Goal: Navigation & Orientation: Find specific page/section

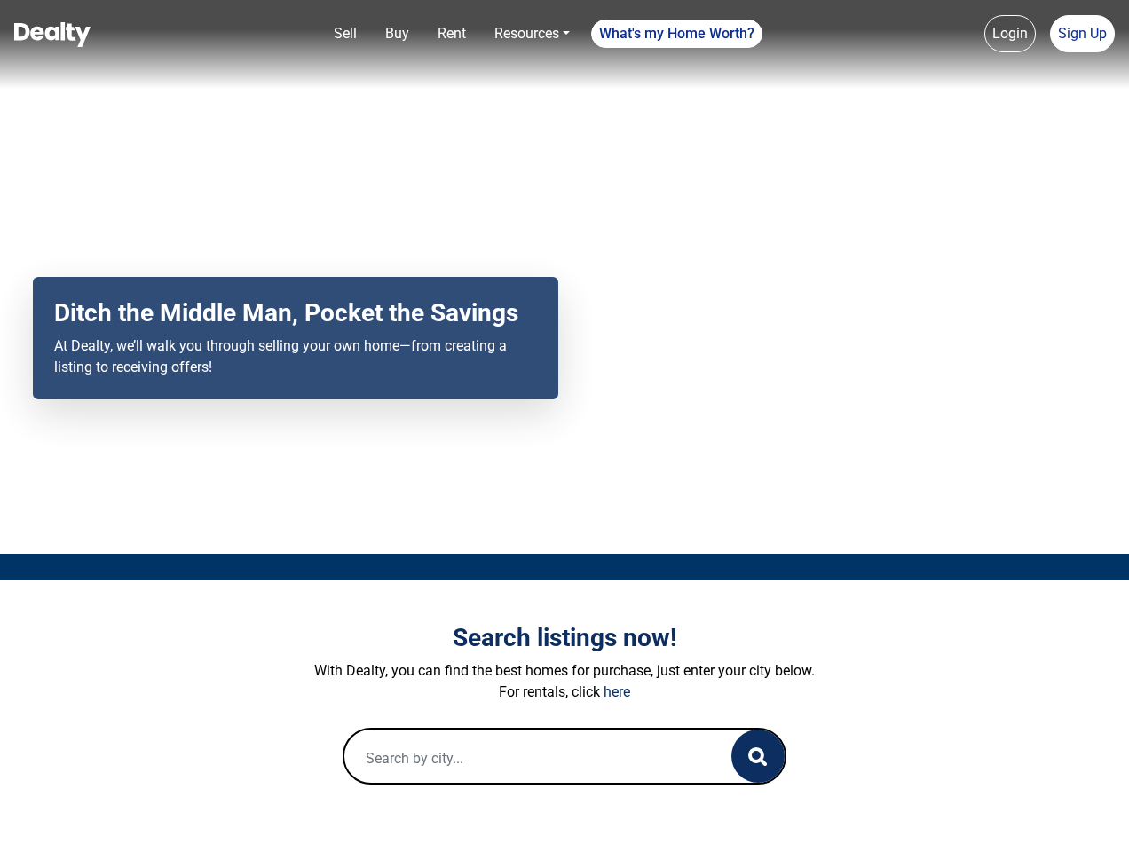
click at [564, 426] on div "Your browser does not support the video tag. Ditch the Middle Man, Pocket the S…" at bounding box center [564, 277] width 1129 height 554
click at [345, 34] on link "Sell" at bounding box center [345, 33] width 37 height 35
click at [397, 34] on link "Buy" at bounding box center [397, 33] width 38 height 35
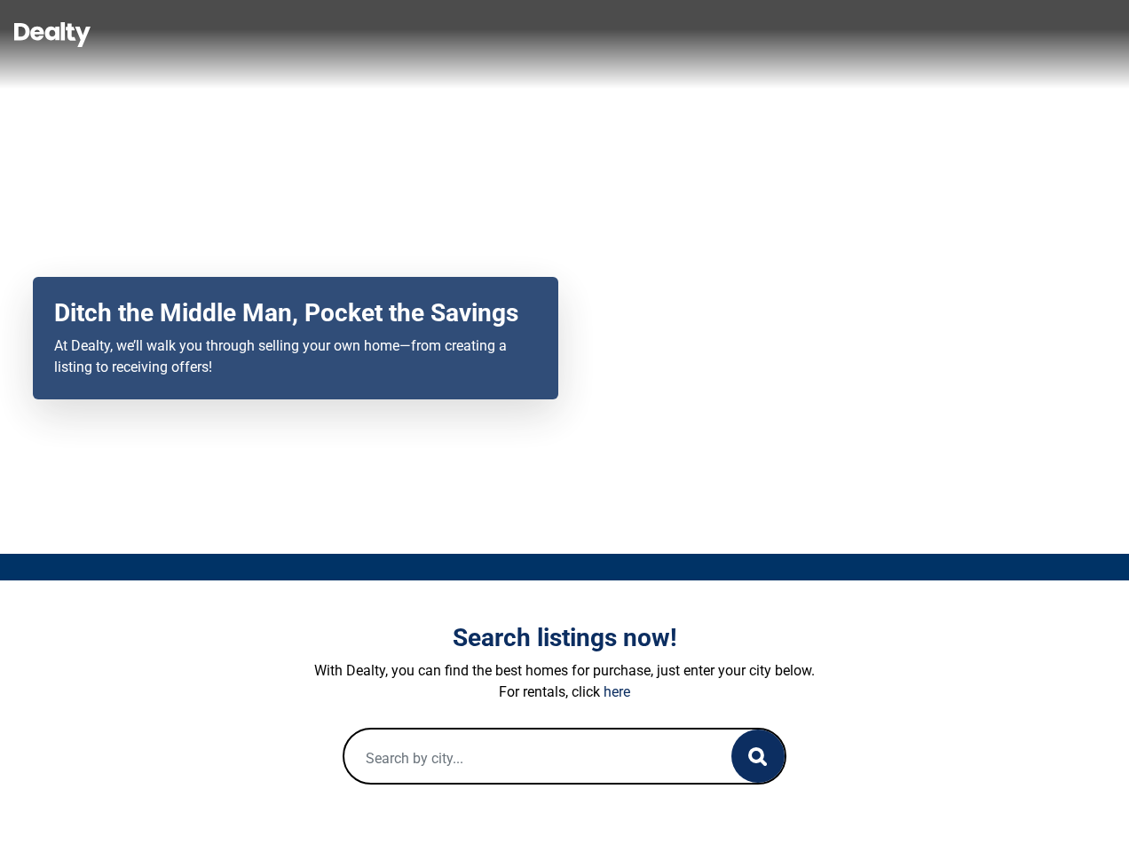
click at [452, 34] on link "Rent" at bounding box center [451, 33] width 43 height 35
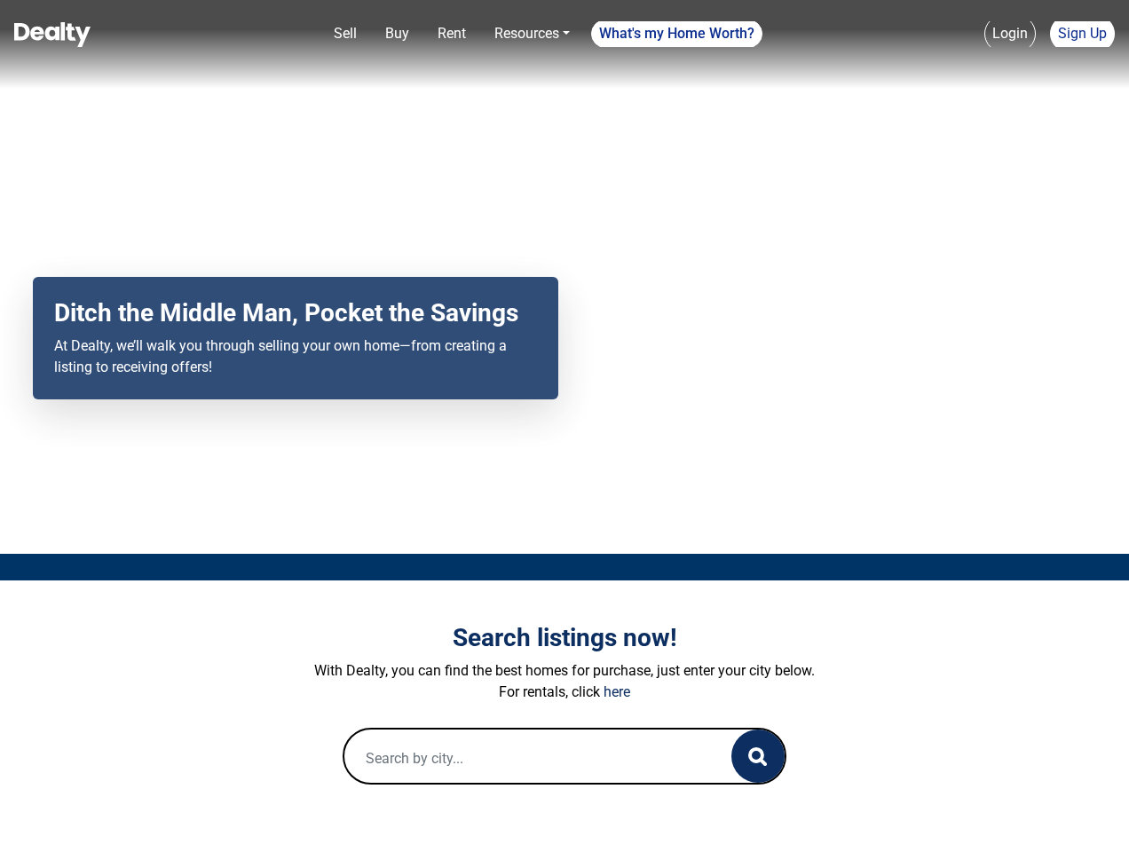
click at [532, 34] on link "Resources" at bounding box center [532, 33] width 90 height 35
click at [677, 34] on link "What's my Home Worth?" at bounding box center [676, 34] width 171 height 28
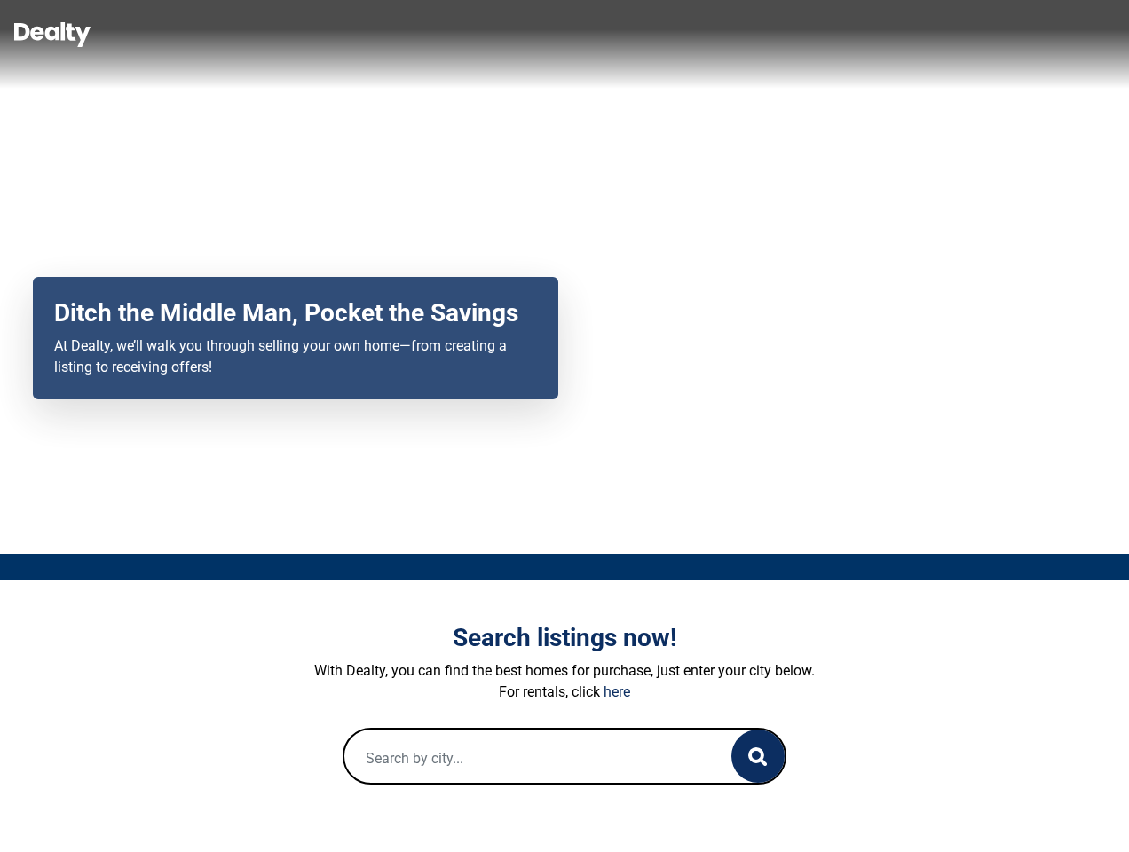
click at [1010, 34] on link "Login" at bounding box center [1009, 33] width 51 height 37
click at [1082, 34] on link "Sign Up" at bounding box center [1082, 33] width 65 height 37
click at [758, 756] on icon "button" at bounding box center [757, 756] width 19 height 19
